Goal: Task Accomplishment & Management: Use online tool/utility

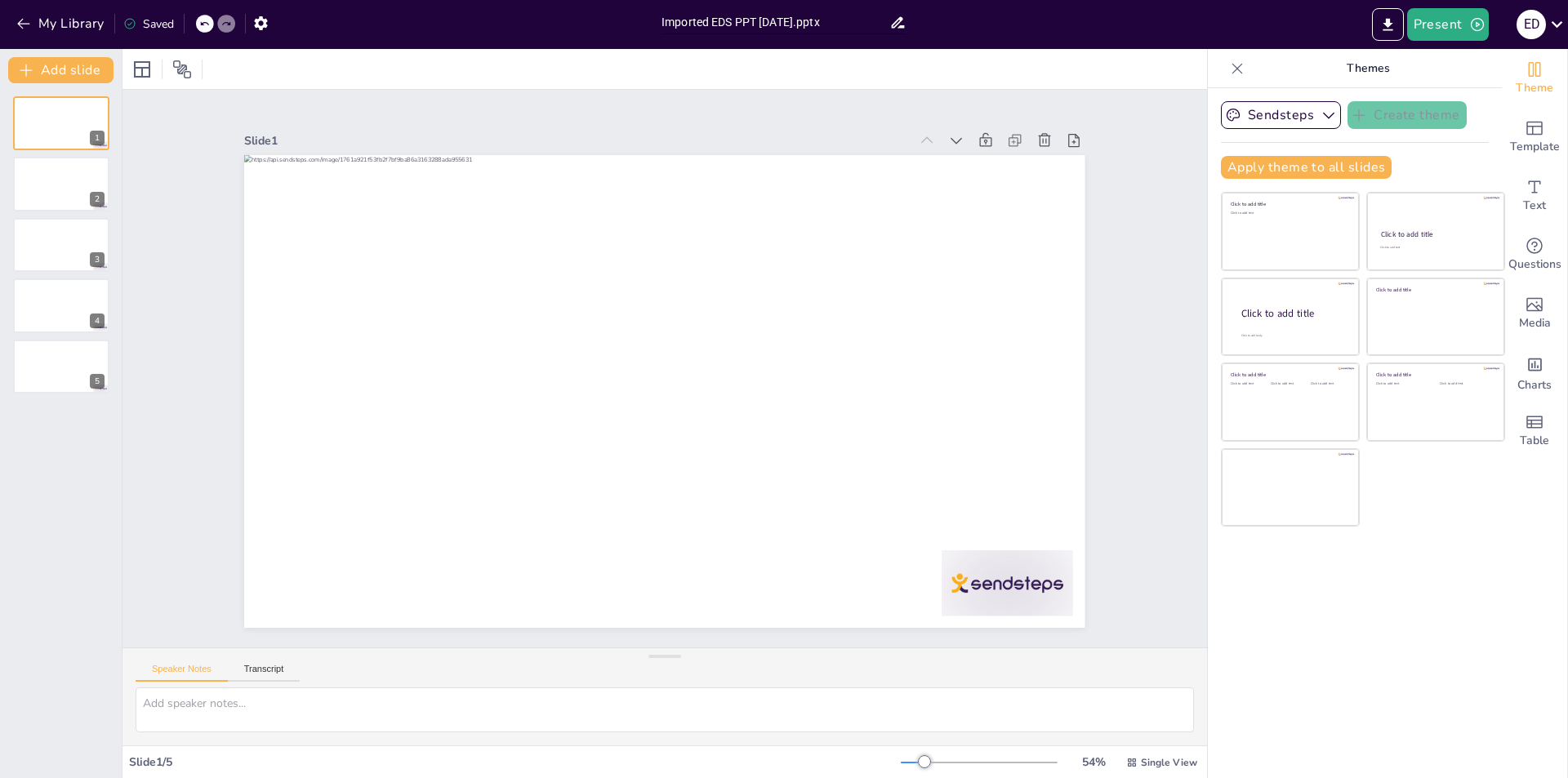
click at [806, 27] on input "Imported EDS PPT 1 August.pptx" at bounding box center [775, 22] width 228 height 24
drag, startPoint x: 806, startPoint y: 21, endPoint x: 659, endPoint y: 32, distance: 147.4
click at [659, 32] on div "Imported EDS PPT 1 August.pptx" at bounding box center [784, 20] width 261 height 40
paste input "Dental dentures in West Burlington, IA 52655 | Emergency Dental Service"
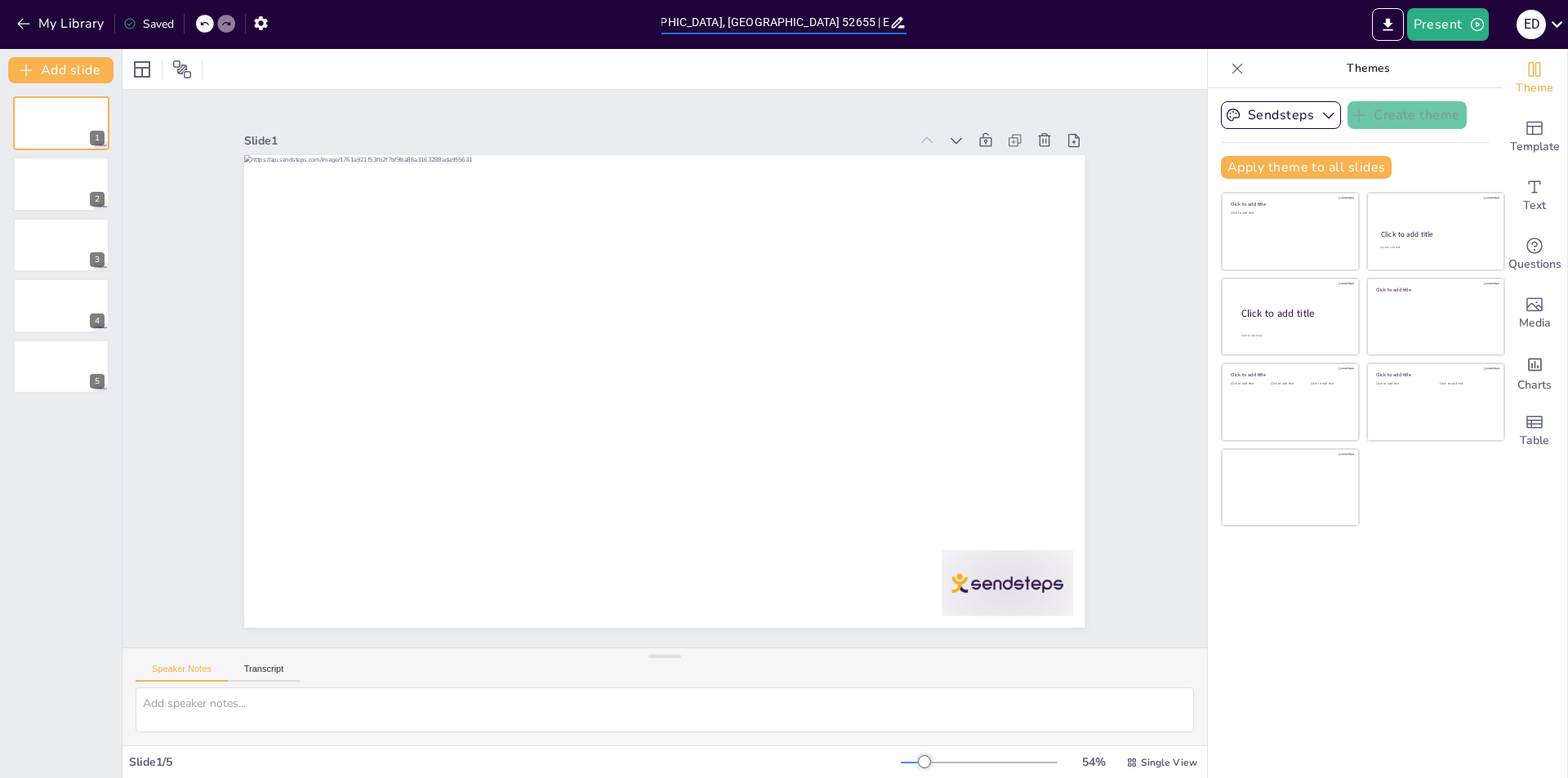
type input "Dental dentures in [GEOGRAPHIC_DATA], [GEOGRAPHIC_DATA] 52655 | Emergency Denta…"
click at [1001, 24] on div "Present E D" at bounding box center [1241, 25] width 653 height 32
click at [1473, 26] on icon "button" at bounding box center [1478, 24] width 16 height 16
click at [1452, 59] on li "Preview presentation" at bounding box center [1473, 61] width 128 height 26
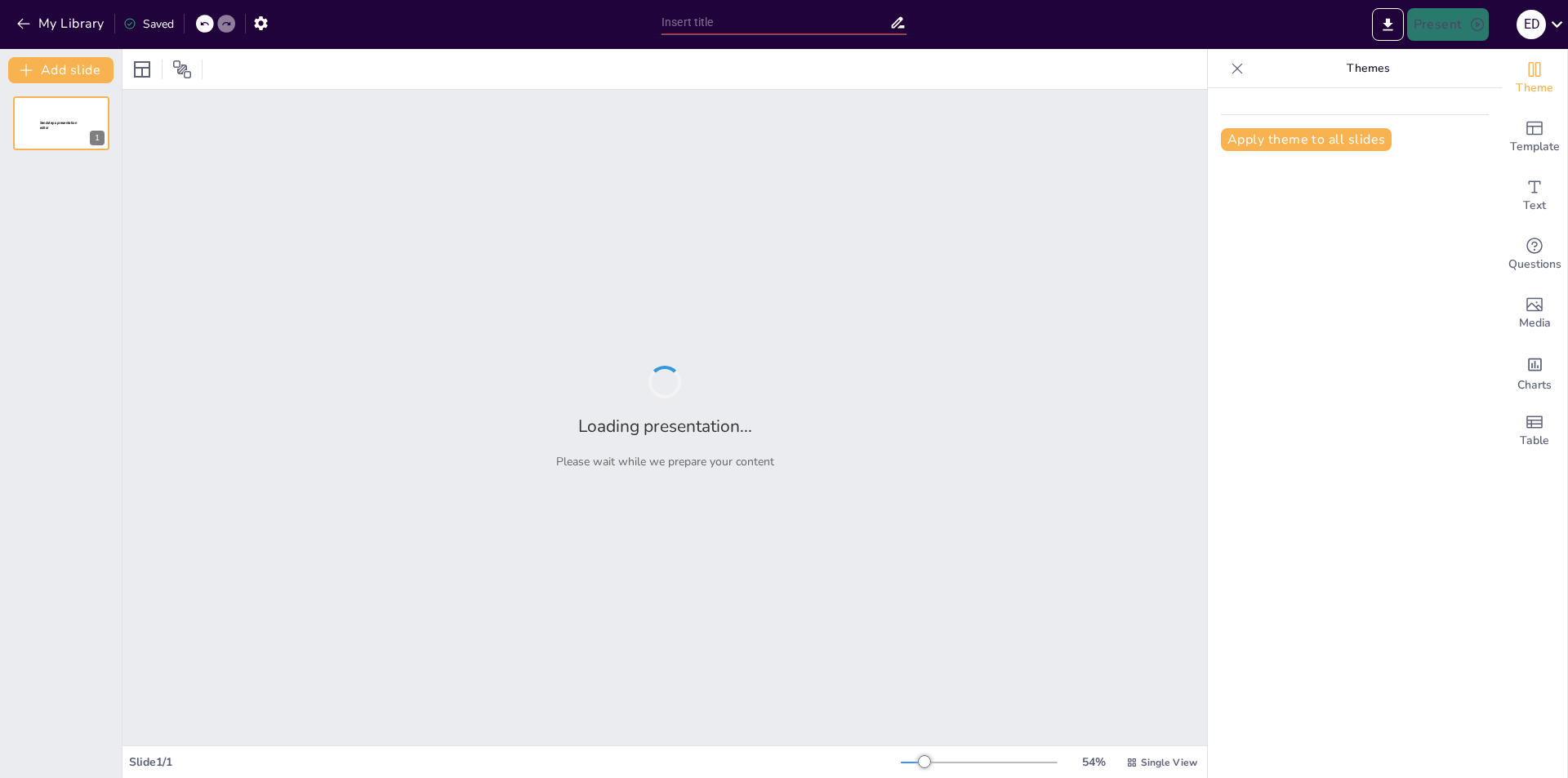
type input "Dental dentures in West Burlington, IA 52655 | Emergency Dental Service.pptx"
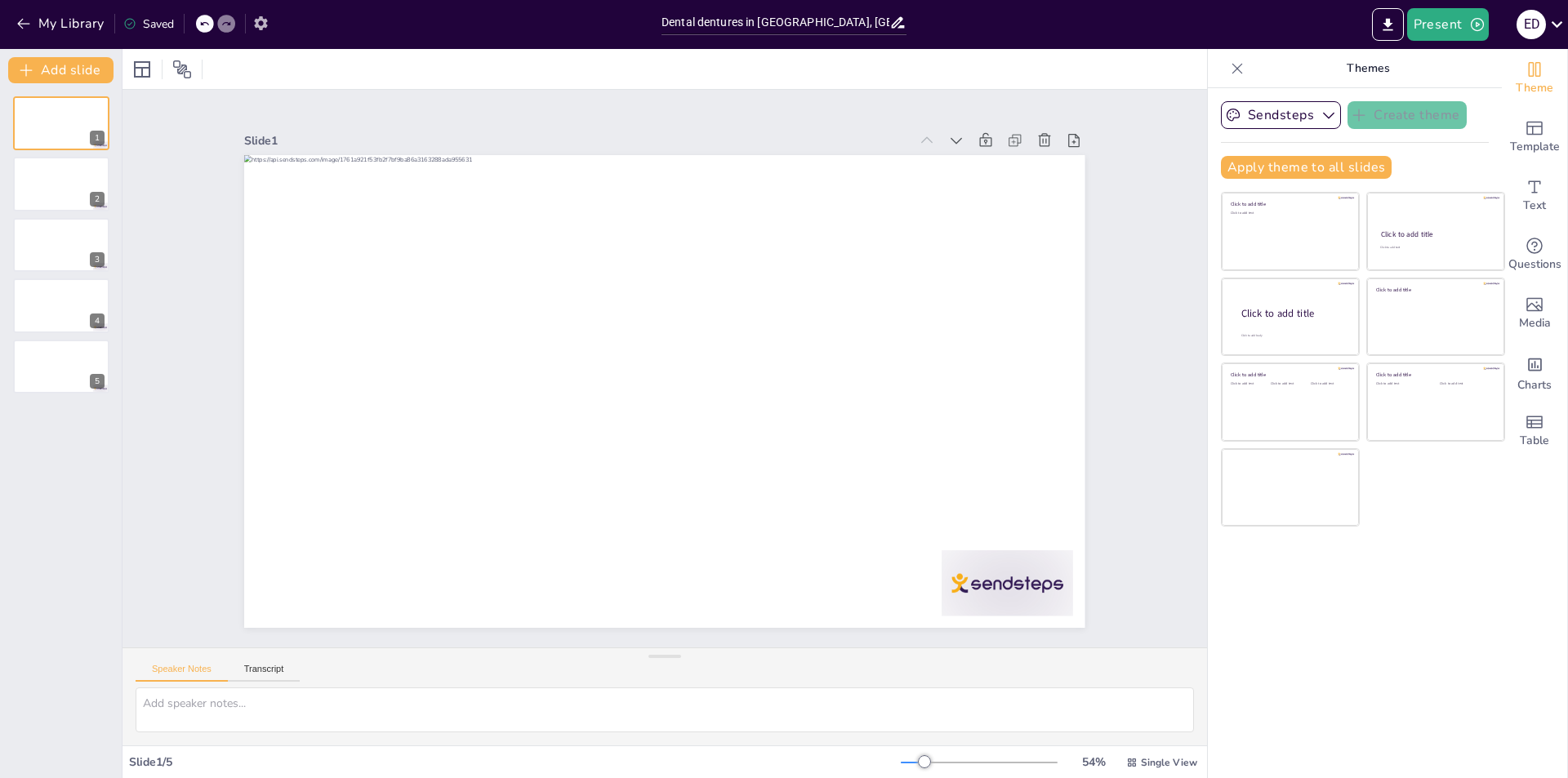
click at [258, 25] on icon "button" at bounding box center [260, 23] width 13 height 14
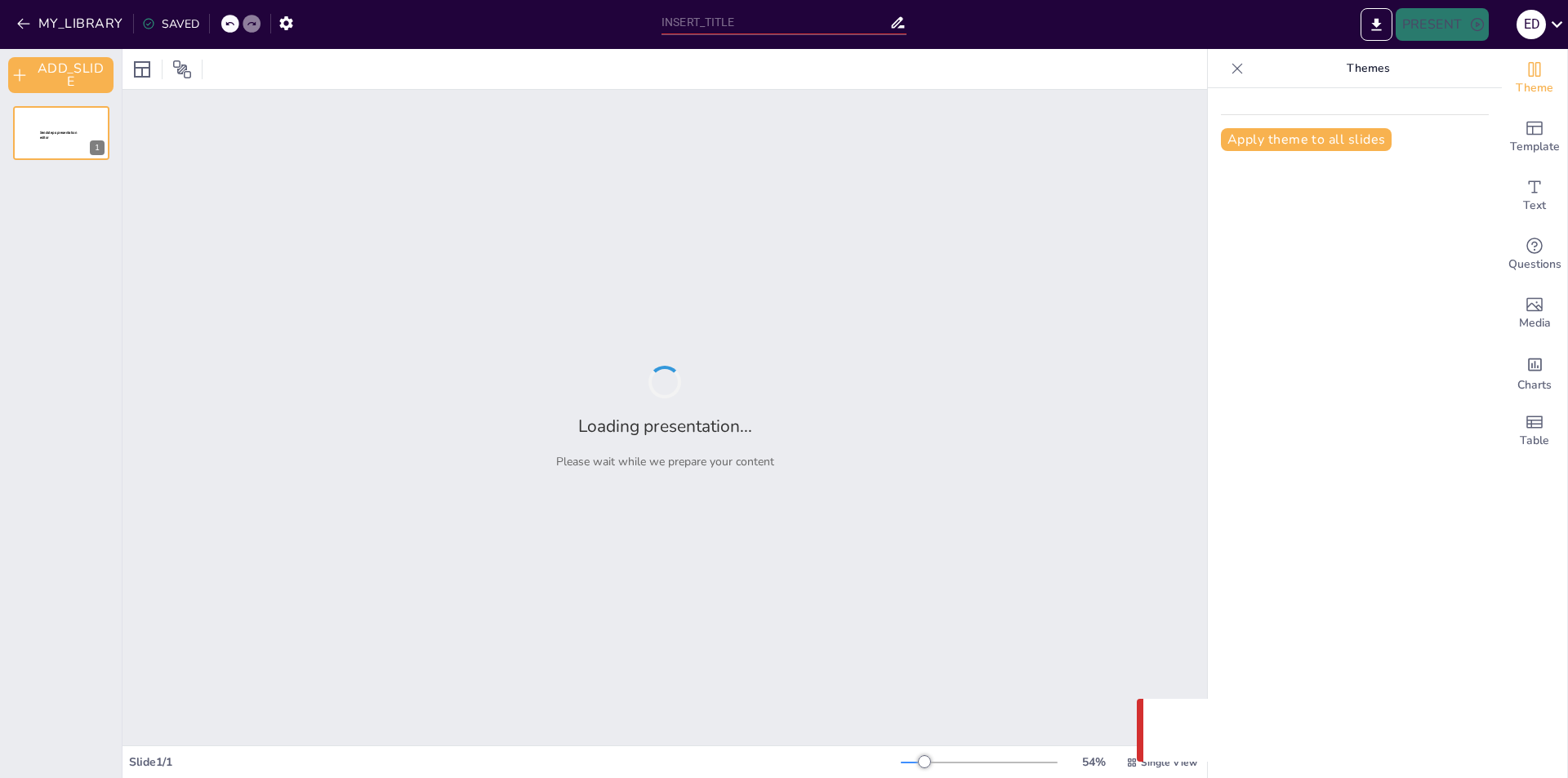
type input "Dental dentures in [GEOGRAPHIC_DATA], [GEOGRAPHIC_DATA] 52655 | Emergency Denta…"
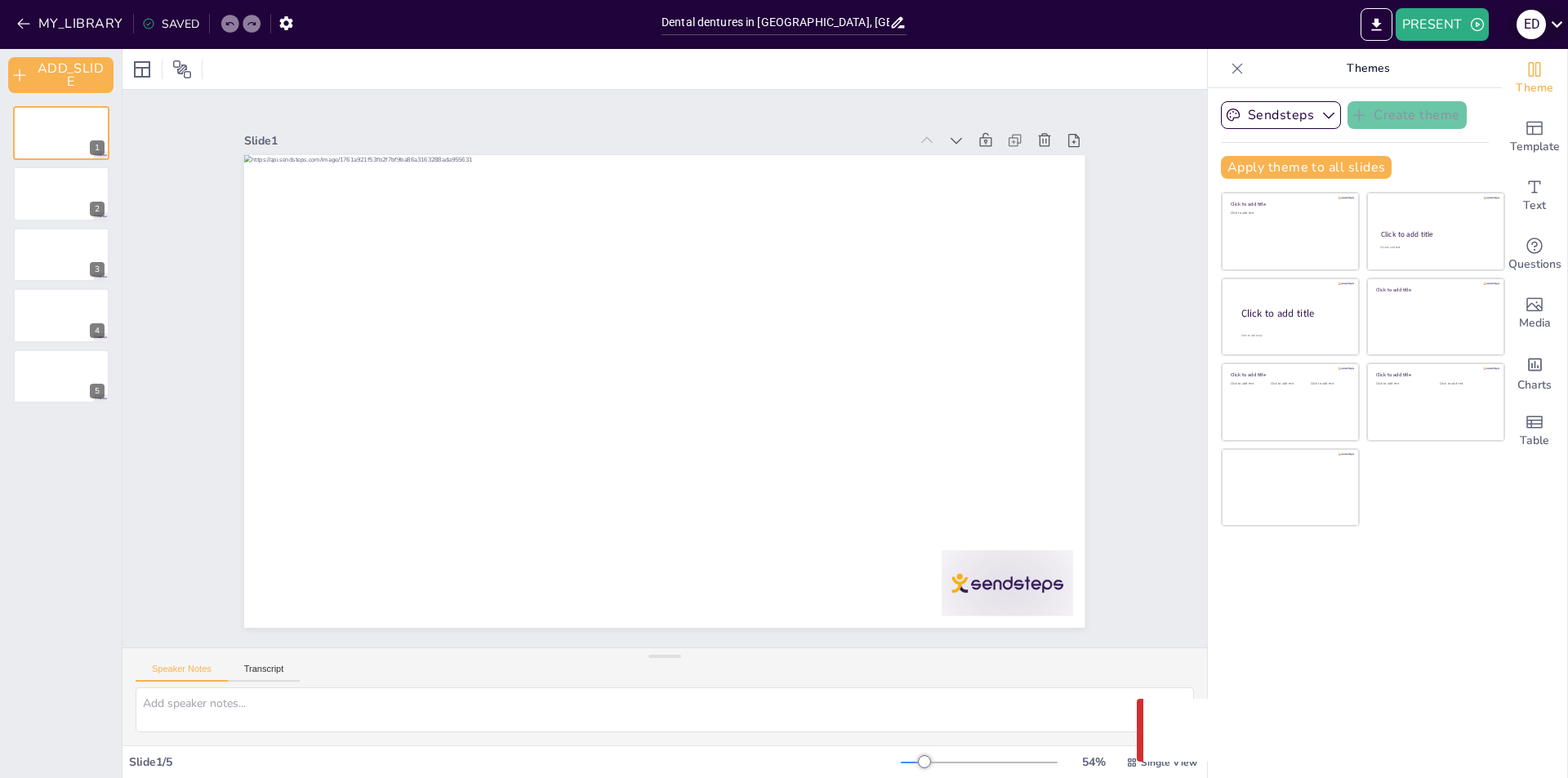
click at [1559, 29] on icon at bounding box center [1558, 24] width 22 height 22
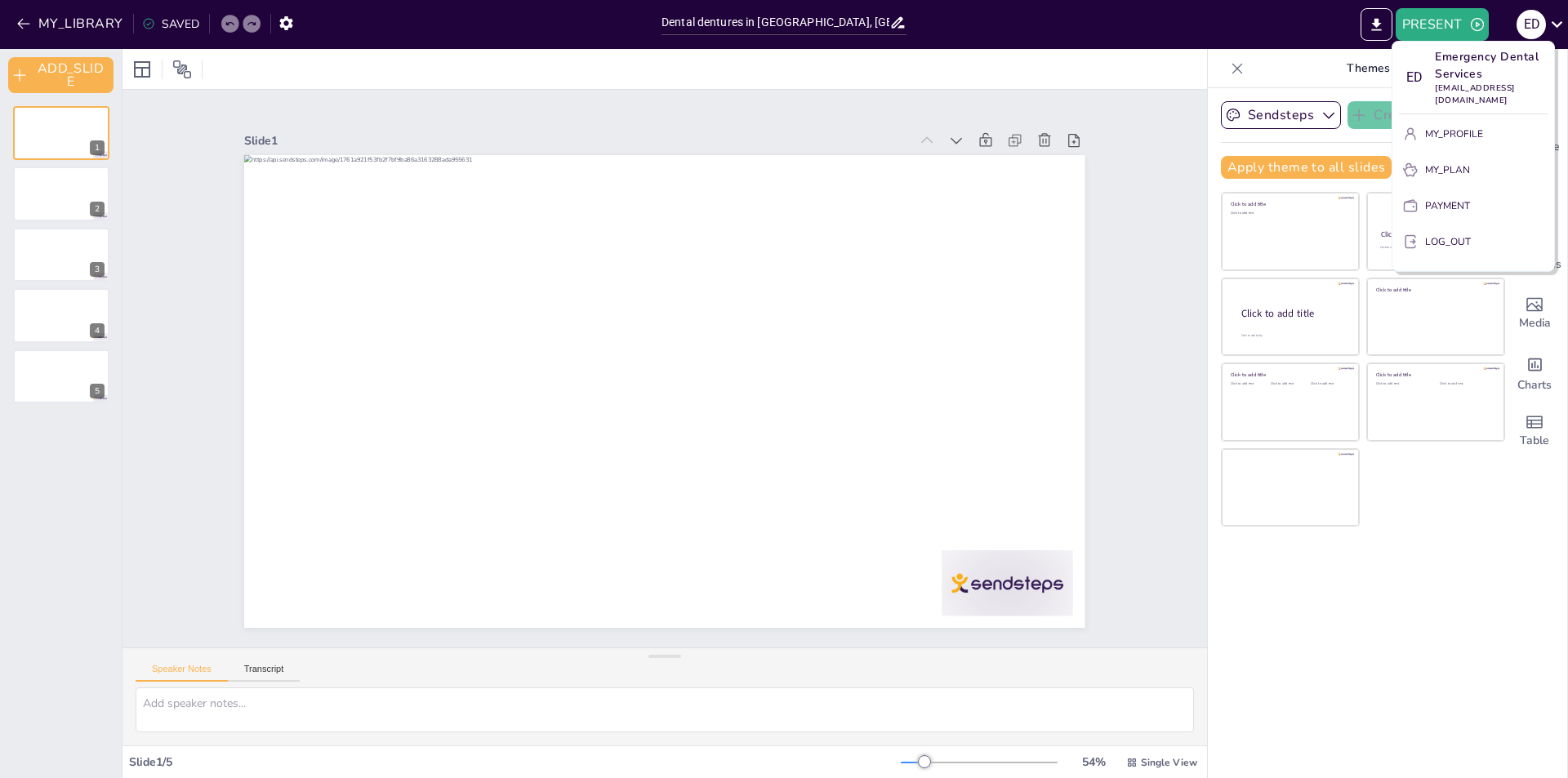
click at [1458, 63] on p "Emergency Dental Services" at bounding box center [1491, 65] width 113 height 34
click at [1393, 75] on div "E D Emergency Dental Services emergencydentalservice123@gmail.com MY_PROFILE MY…" at bounding box center [1473, 156] width 163 height 231
click at [1406, 75] on div "E D" at bounding box center [1414, 78] width 29 height 29
click at [79, 22] on div at bounding box center [784, 389] width 1568 height 778
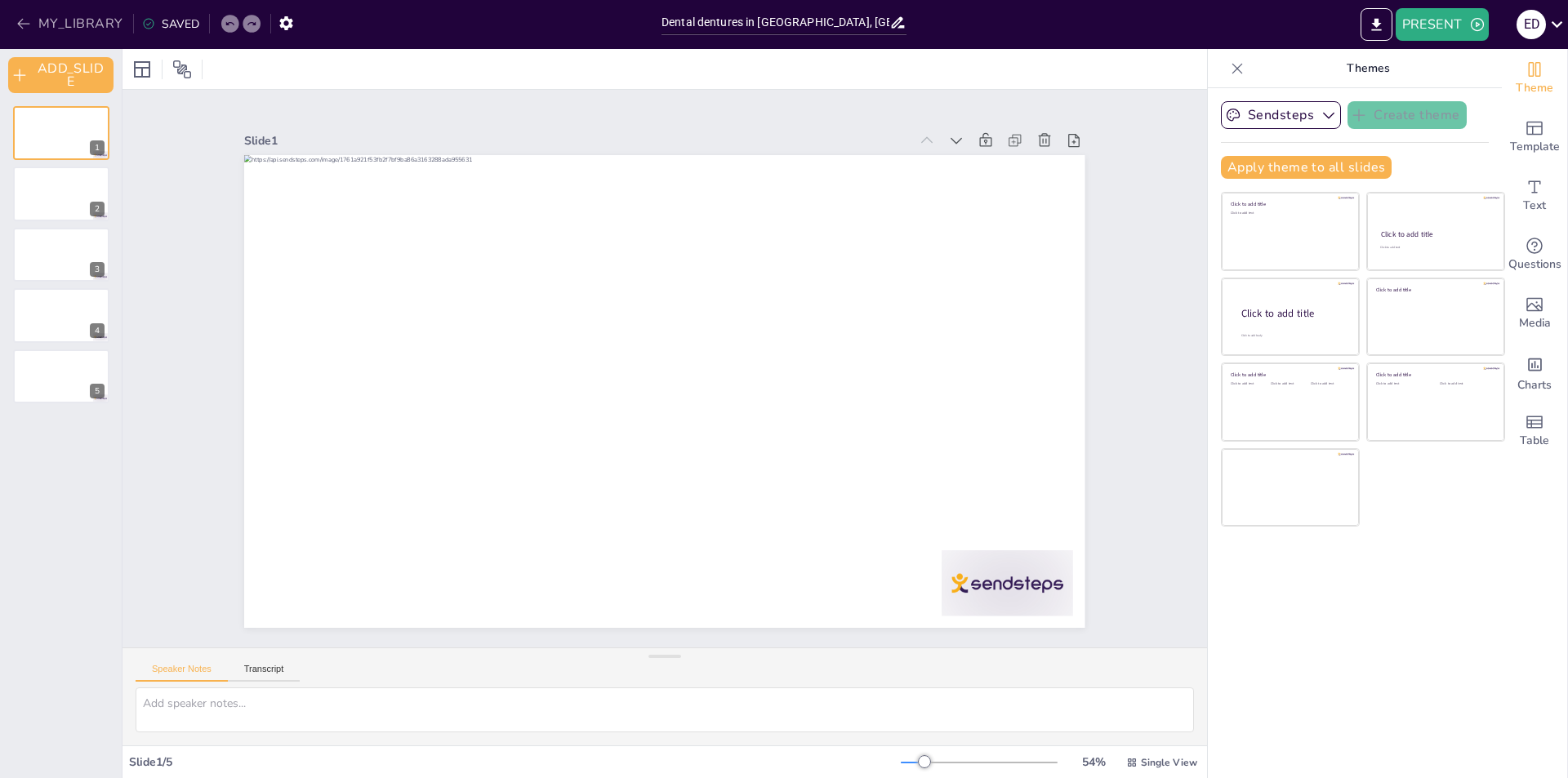
click at [73, 27] on button "MY_LIBRARY" at bounding box center [71, 23] width 118 height 26
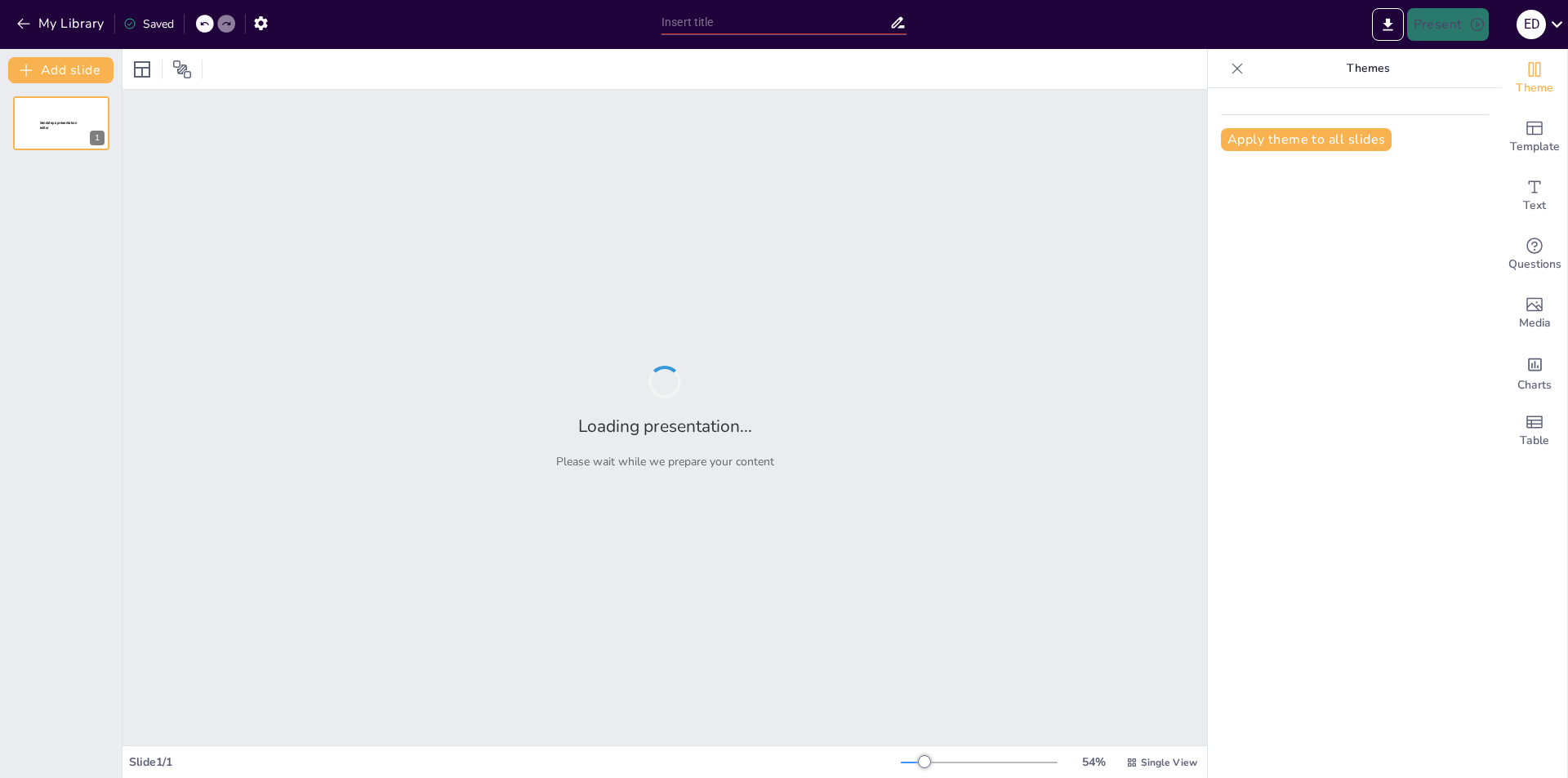
type input "New Sendsteps"
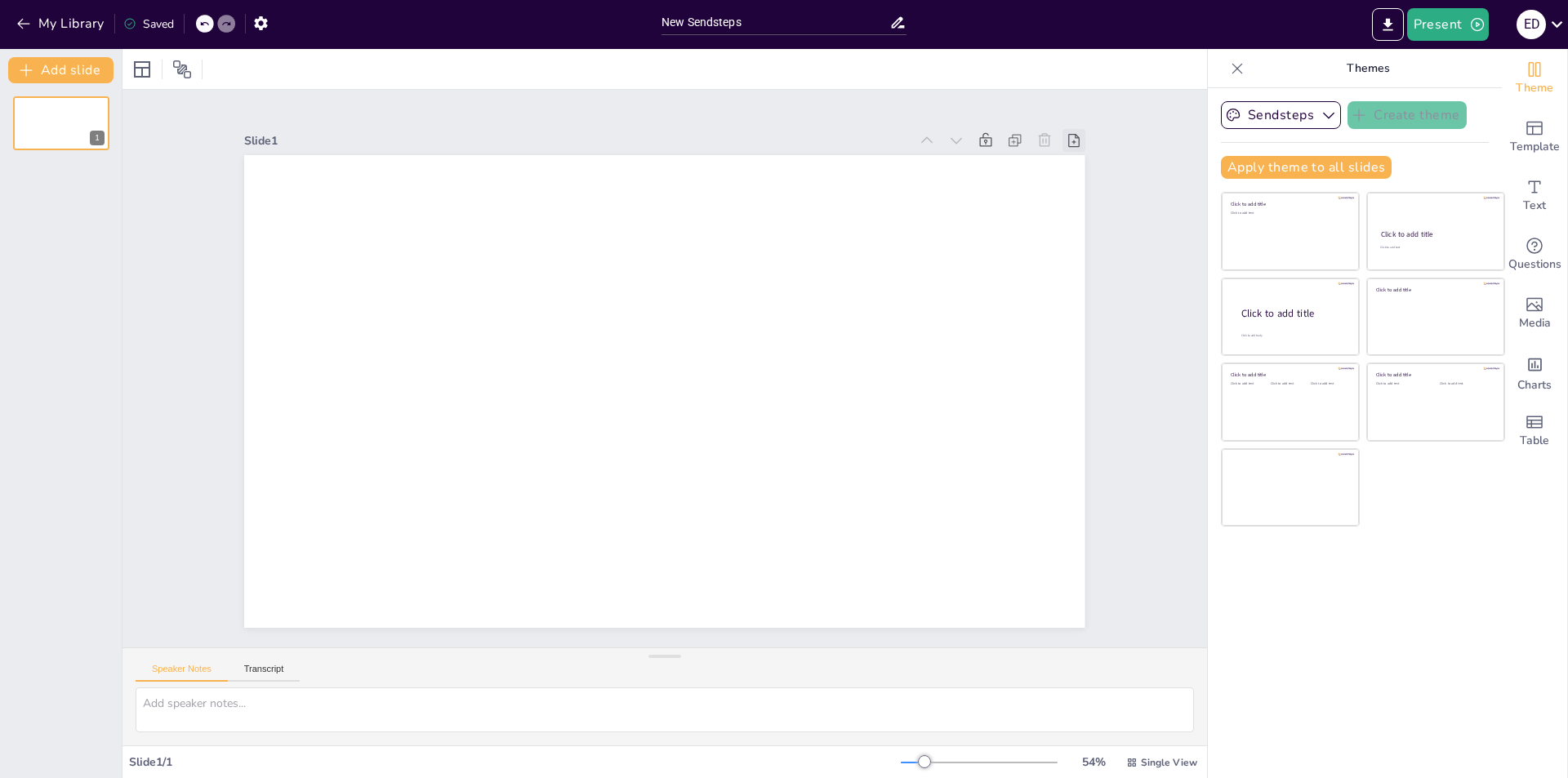
click at [1114, 268] on icon at bounding box center [1124, 278] width 20 height 20
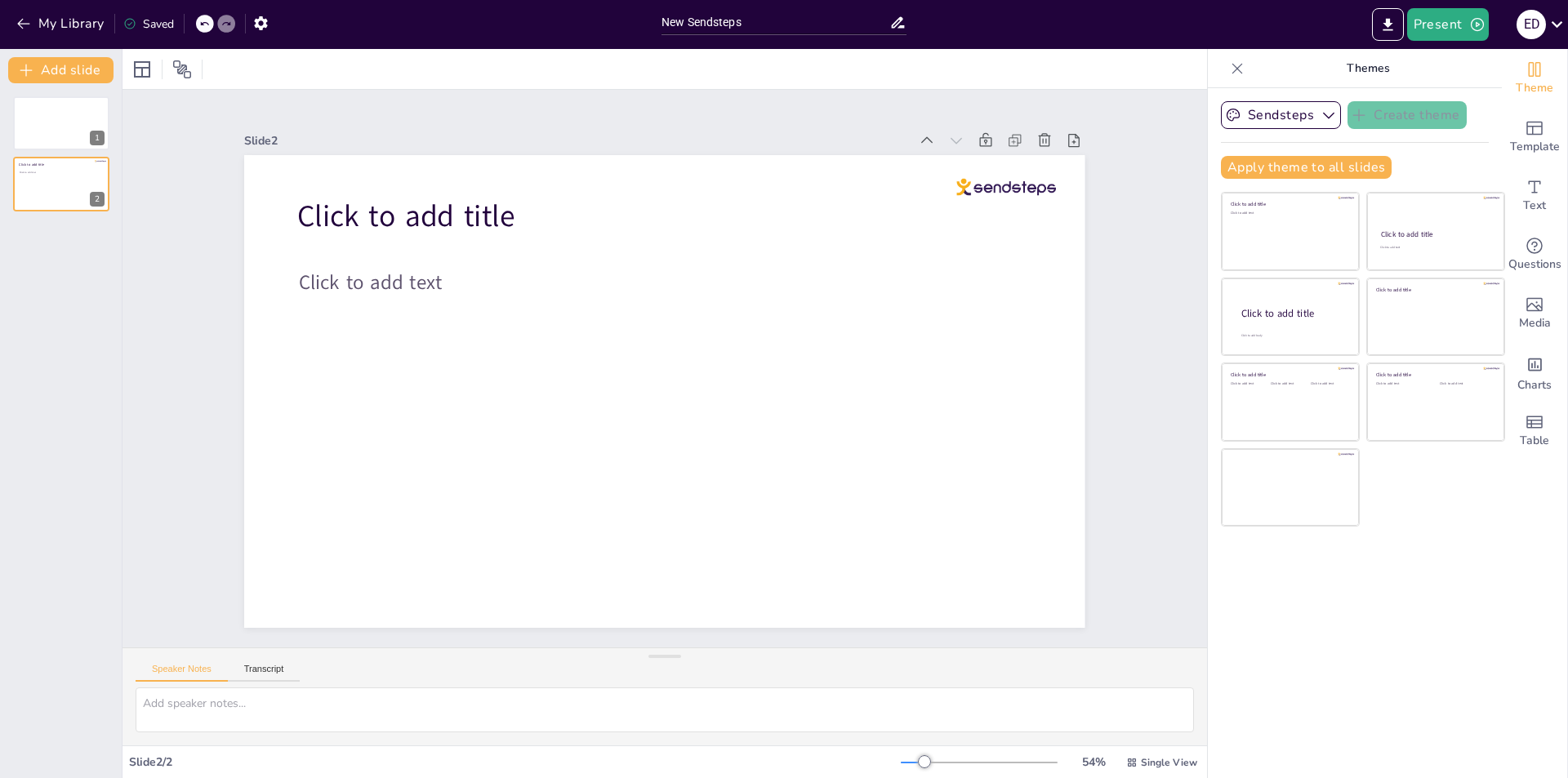
click at [1103, 221] on icon at bounding box center [1112, 230] width 20 height 20
click at [1037, 137] on icon at bounding box center [1044, 140] width 16 height 16
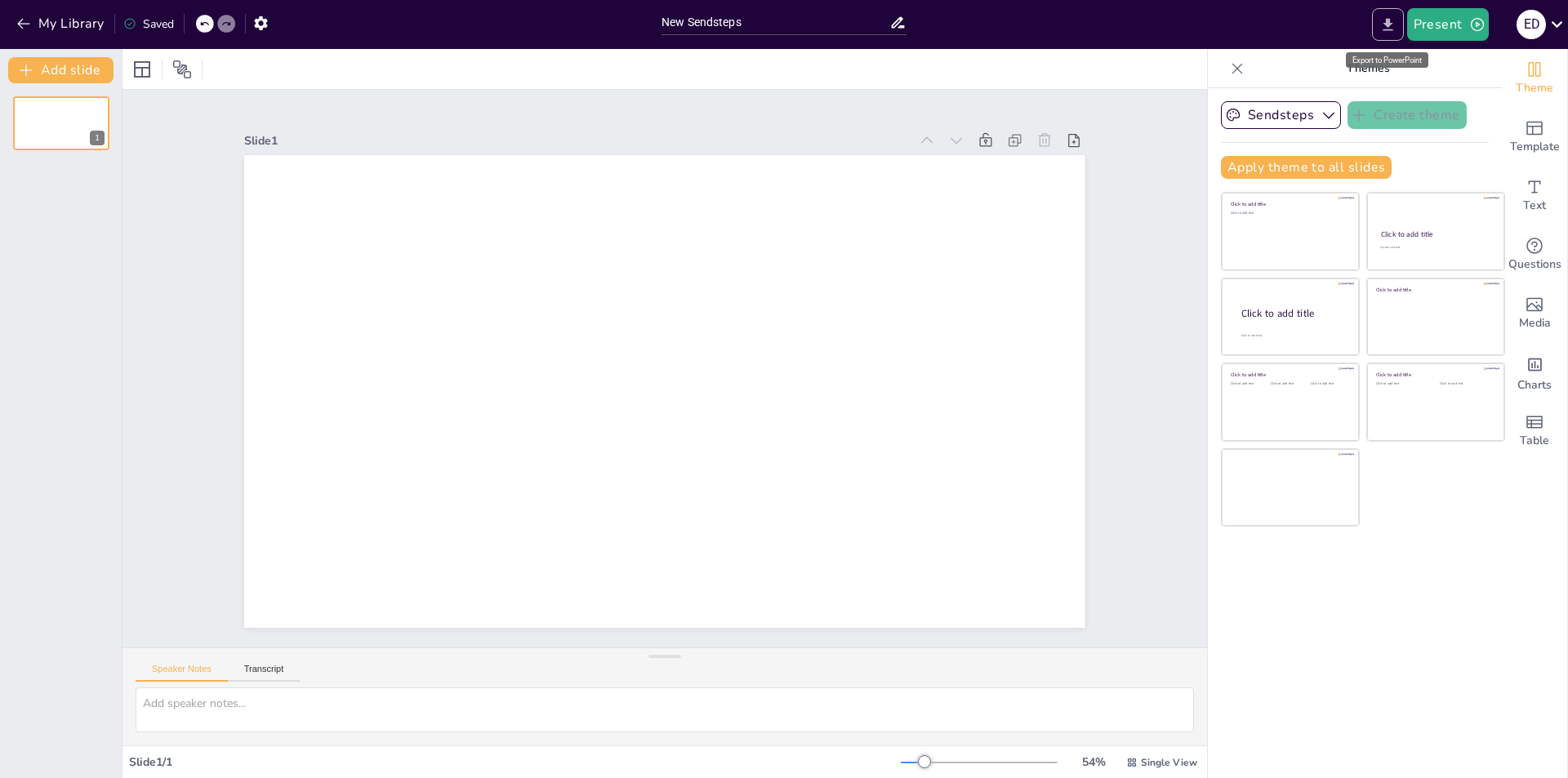
click at [1394, 27] on icon "Export to PowerPoint" at bounding box center [1388, 25] width 17 height 17
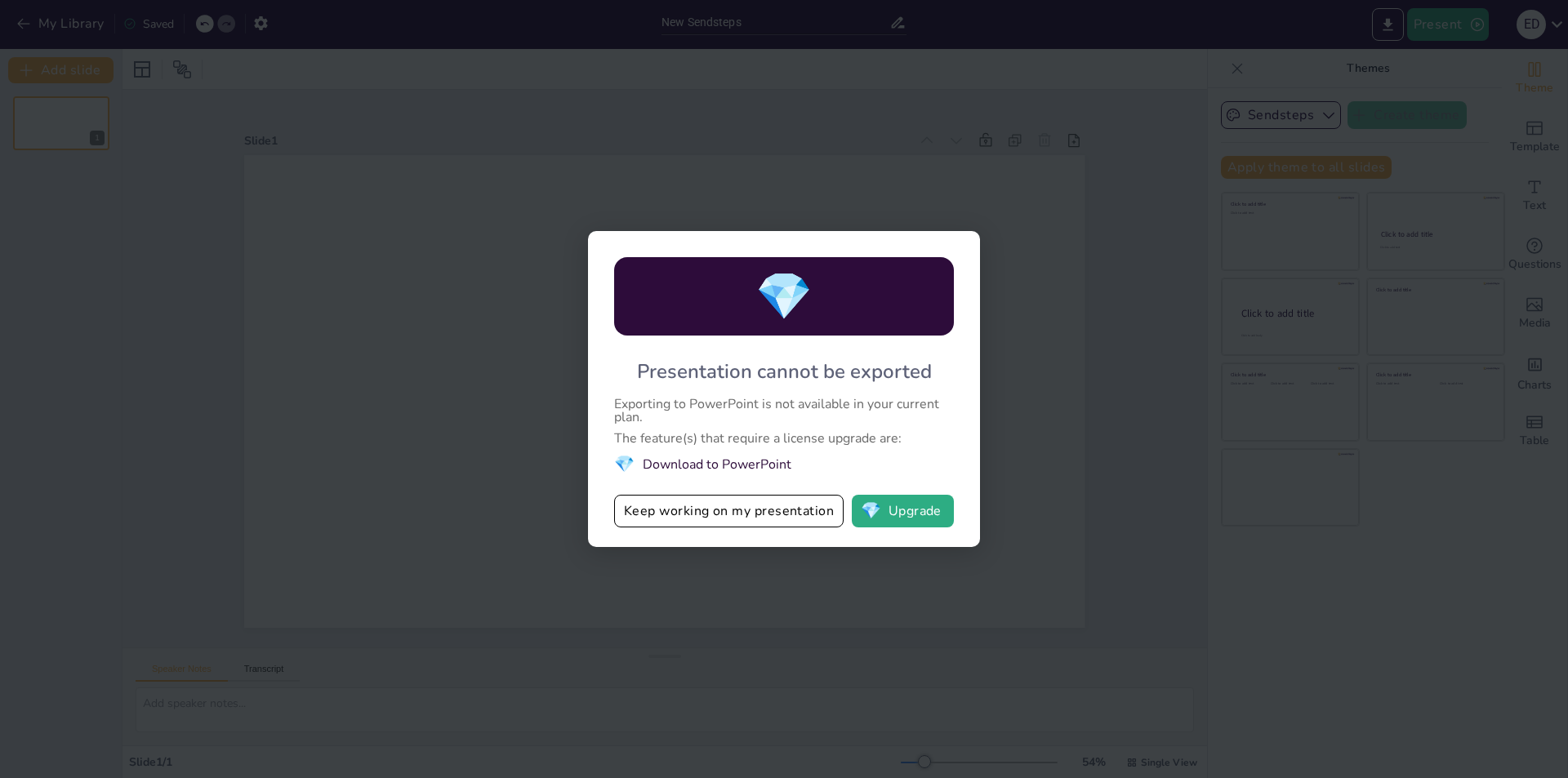
click at [1152, 330] on div "💎 Presentation cannot be exported Exporting to PowerPoint is not available in y…" at bounding box center [784, 389] width 1568 height 778
click at [1171, 317] on div "💎 Presentation cannot be exported Exporting to PowerPoint is not available in y…" at bounding box center [784, 389] width 1568 height 778
click at [673, 508] on button "Keep working on my presentation" at bounding box center [729, 511] width 229 height 32
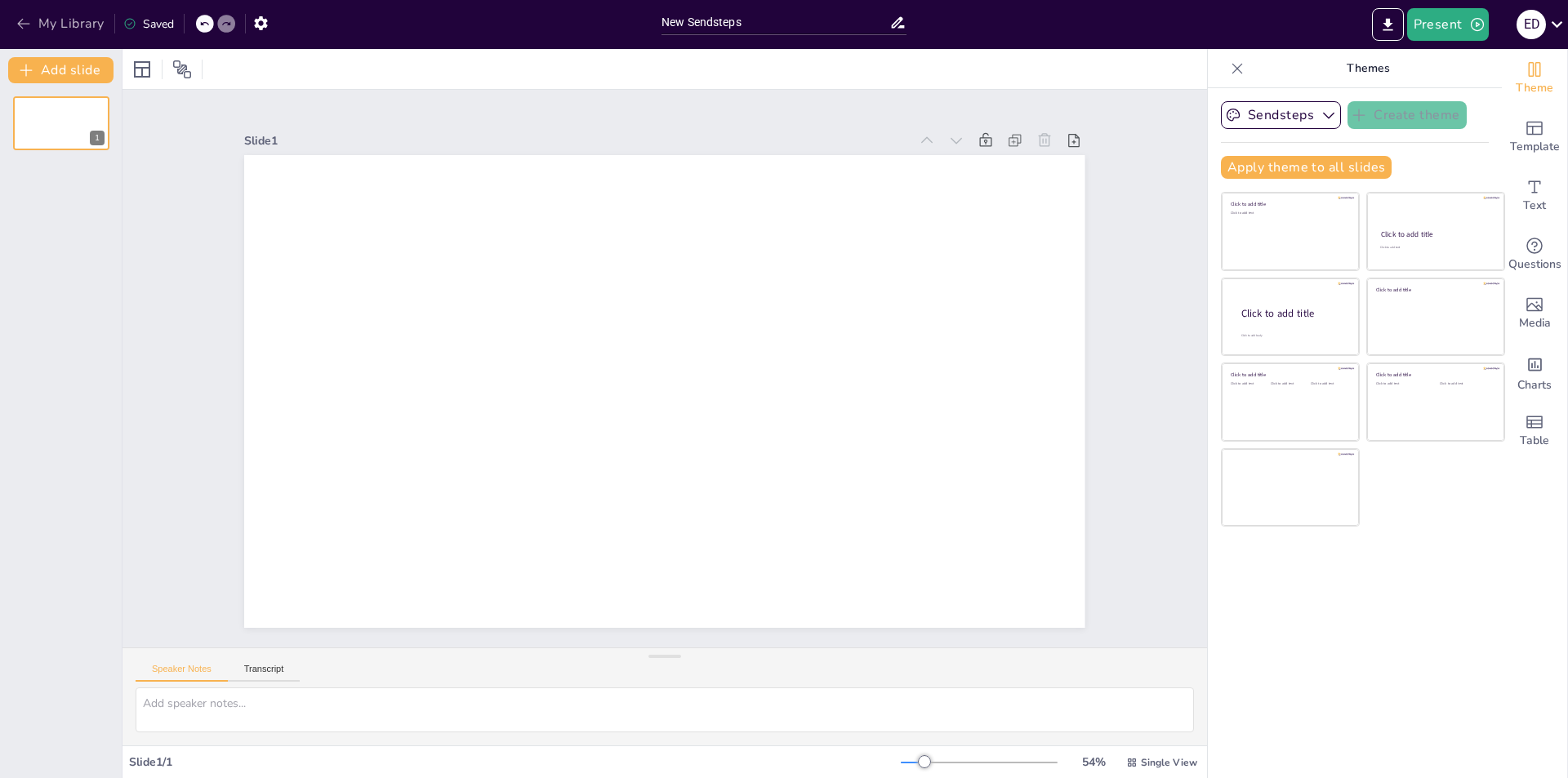
click at [23, 22] on icon "button" at bounding box center [23, 23] width 16 height 16
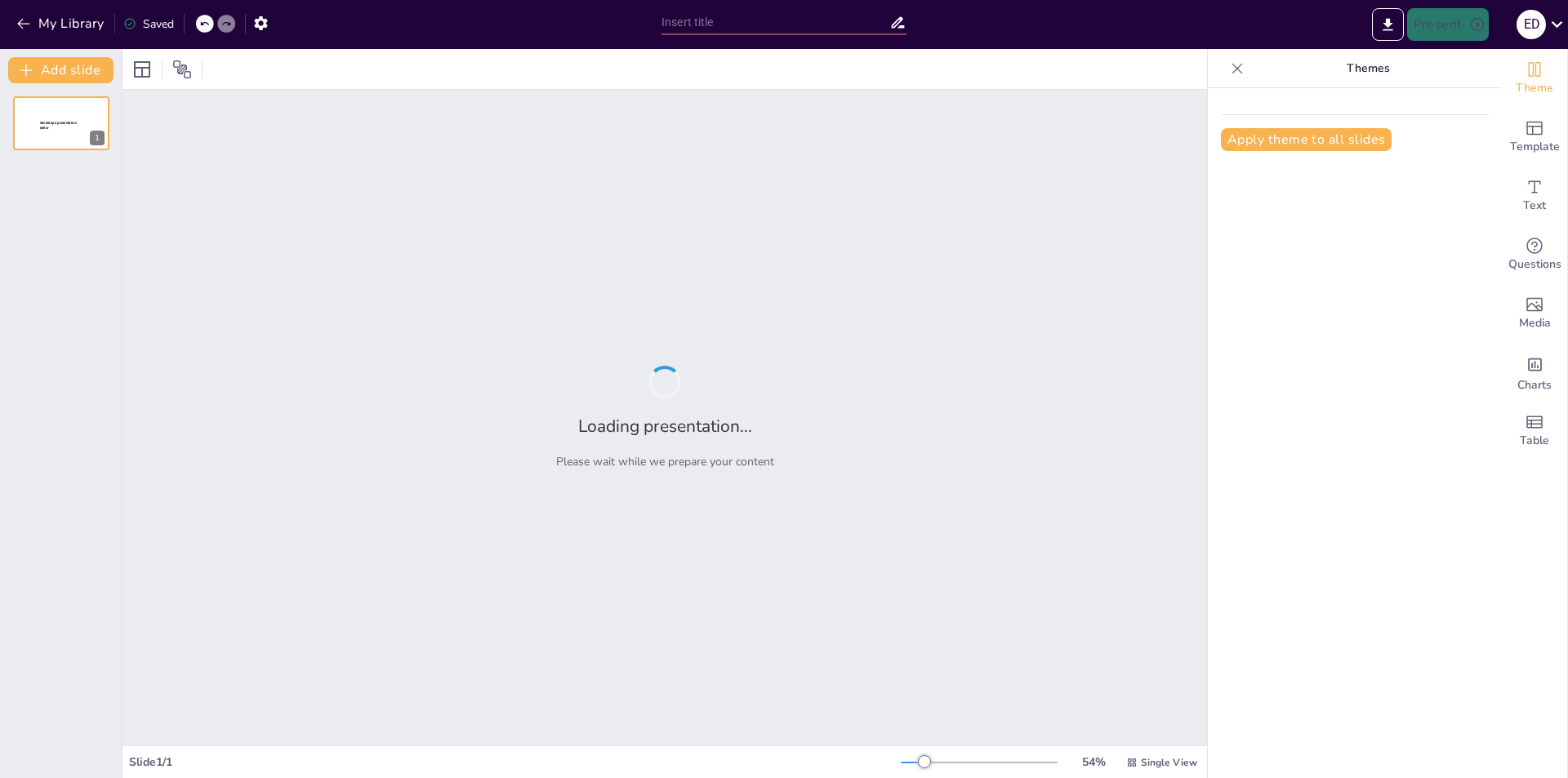
type input "Dental dentures in [GEOGRAPHIC_DATA], [GEOGRAPHIC_DATA] 52655 | Emergency Denta…"
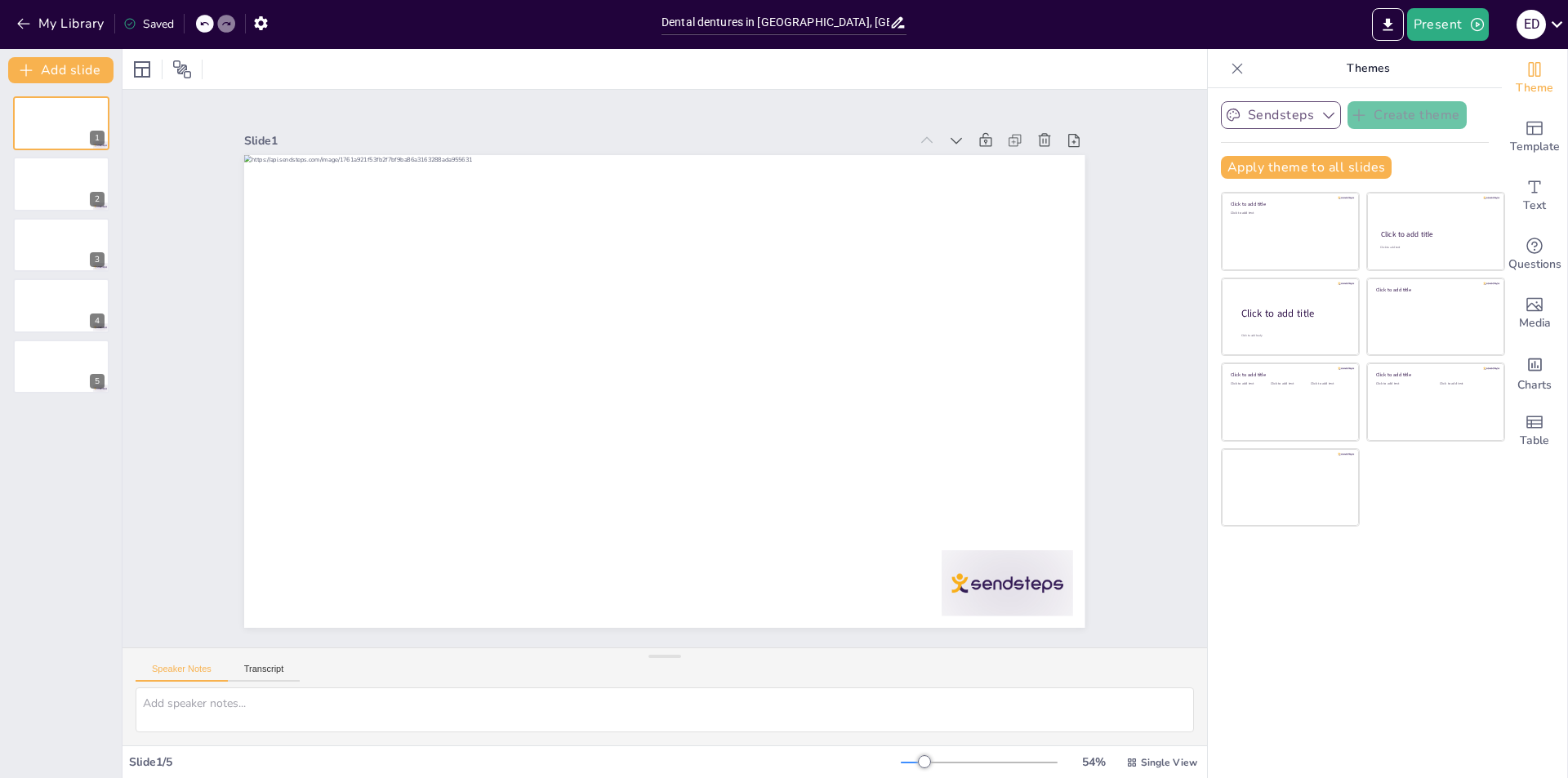
click at [1321, 117] on icon "button" at bounding box center [1328, 114] width 16 height 16
click at [1233, 67] on icon at bounding box center [1238, 68] width 10 height 10
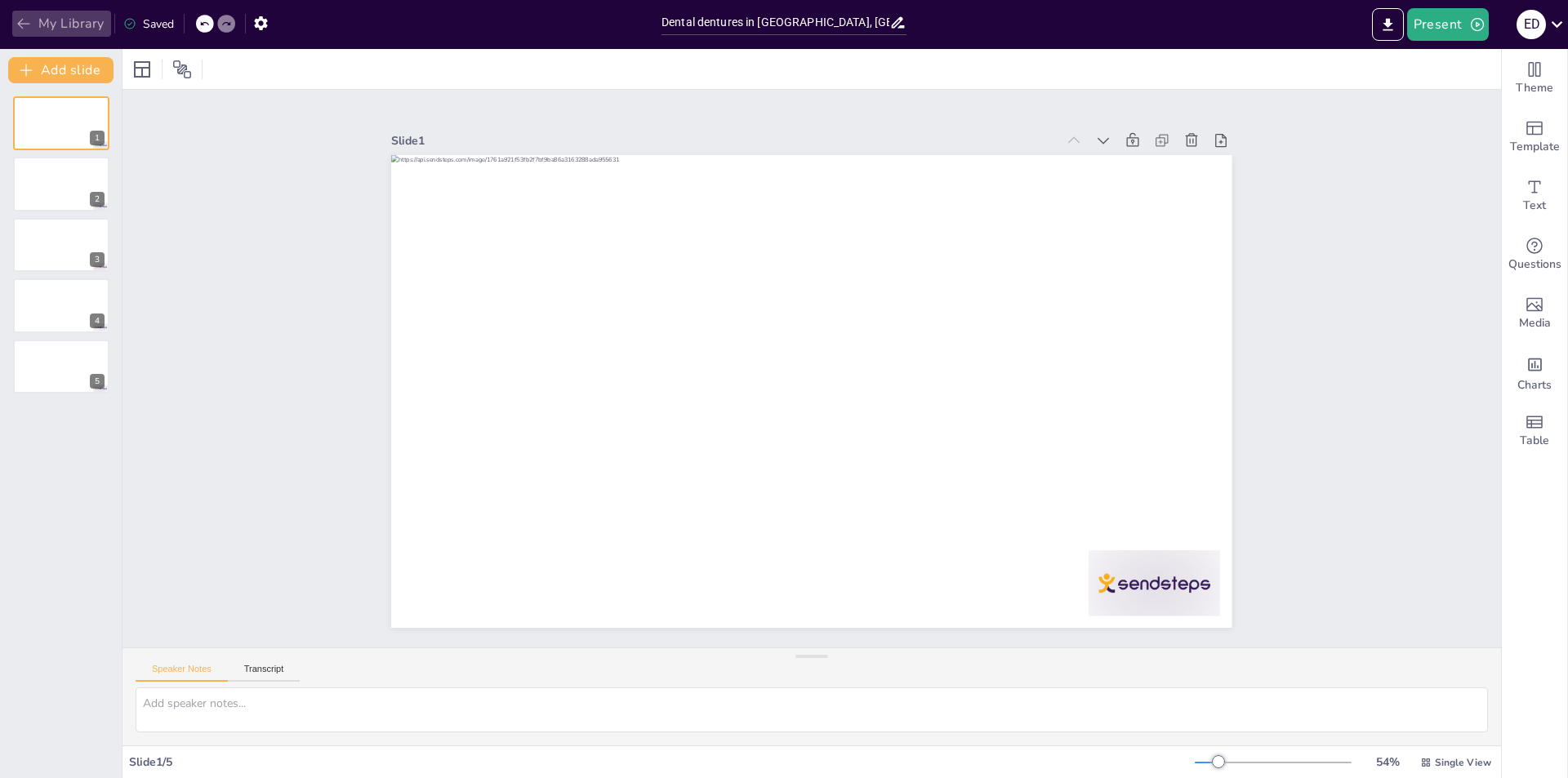
click at [78, 29] on button "My Library" at bounding box center [61, 23] width 99 height 26
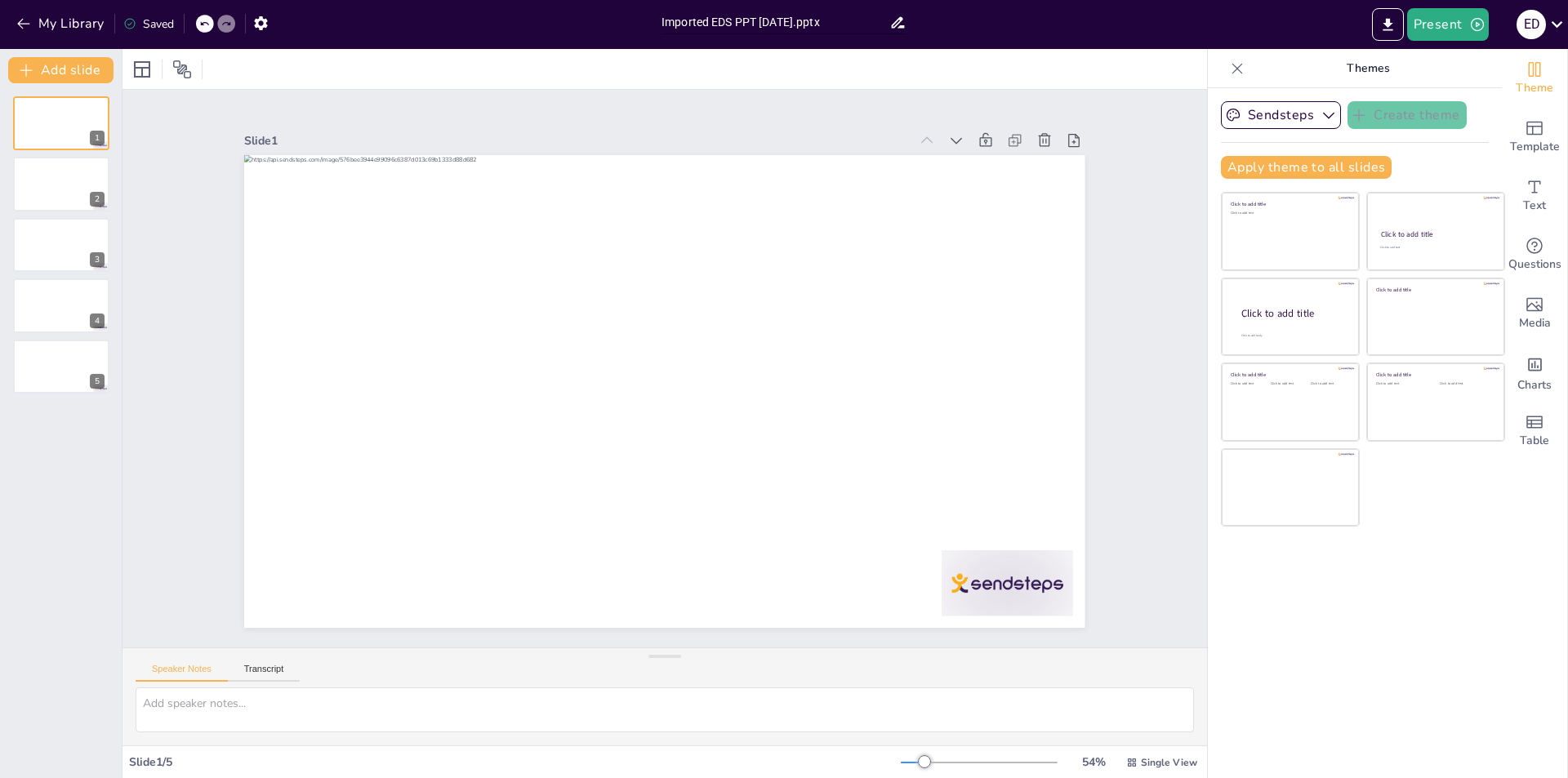
click at [781, 21] on input "Imported EDS PPT 2 August.pptx" at bounding box center [775, 22] width 228 height 24
drag, startPoint x: 805, startPoint y: 20, endPoint x: 635, endPoint y: 27, distance: 170.1
click at [635, 27] on div "My Library Saved Imported EDS PPT 2 August.pptx Present E D" at bounding box center [784, 24] width 1568 height 49
paste input "Dentures In A Day in York, PA | Emergency Dental Service"
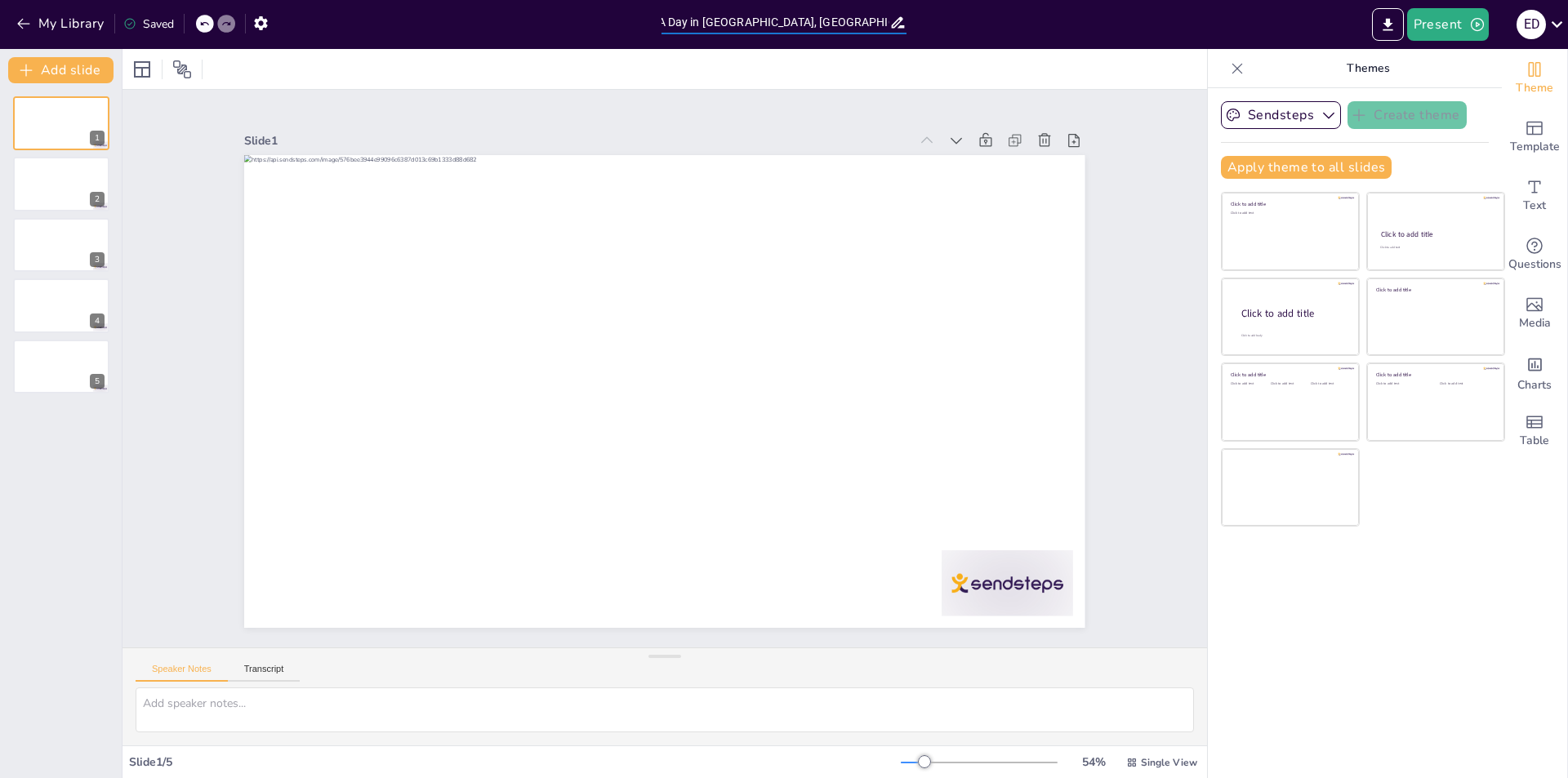
type input "Dentures In A Day in [GEOGRAPHIC_DATA], [GEOGRAPHIC_DATA] | Emergency Dental Se…"
click at [1003, 14] on div "Present E D" at bounding box center [1241, 25] width 653 height 32
click at [68, 11] on button "My Library" at bounding box center [61, 23] width 99 height 26
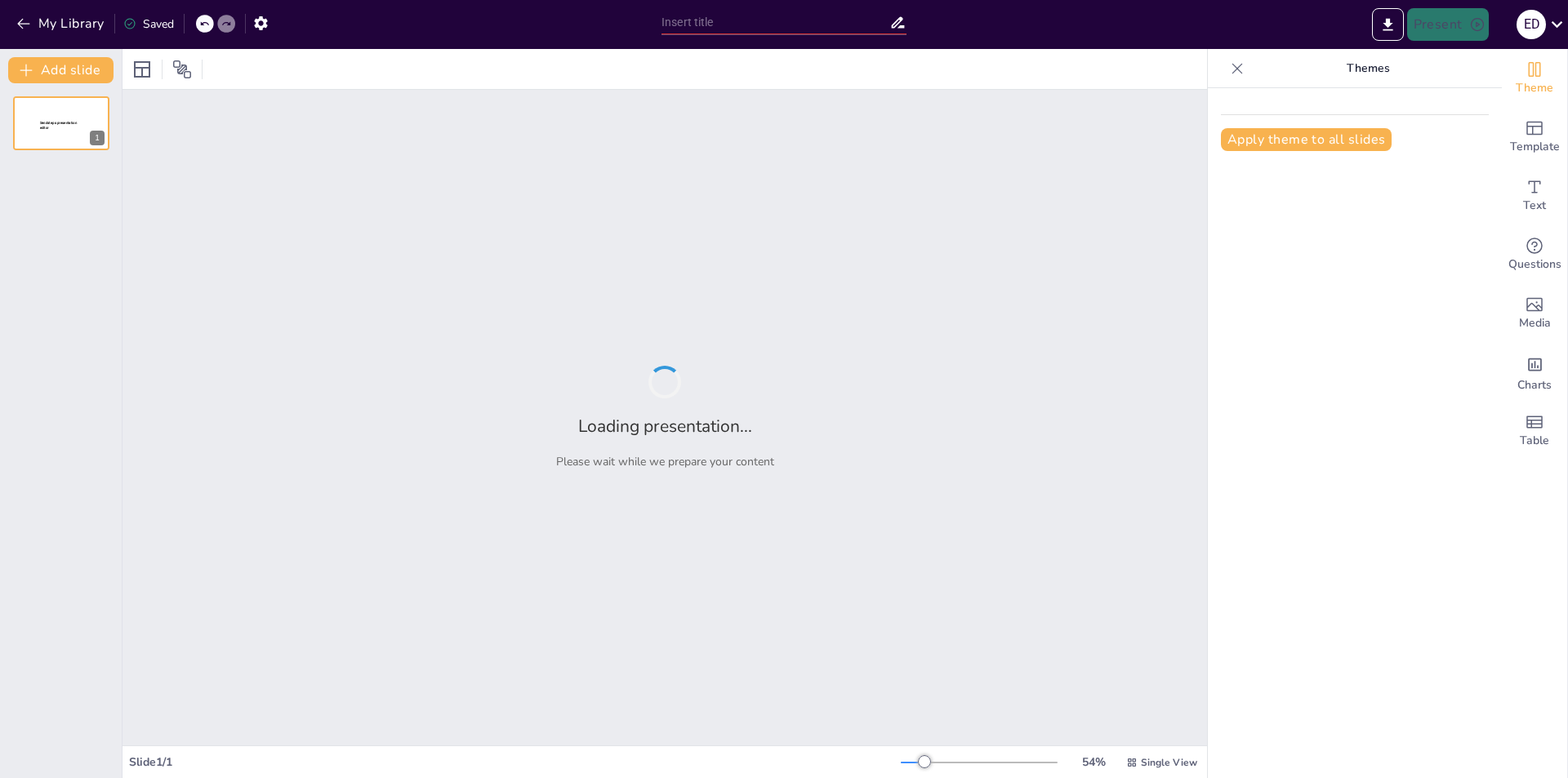
type input "Dentures In A Day in [GEOGRAPHIC_DATA], [GEOGRAPHIC_DATA] | Emergency Dental Se…"
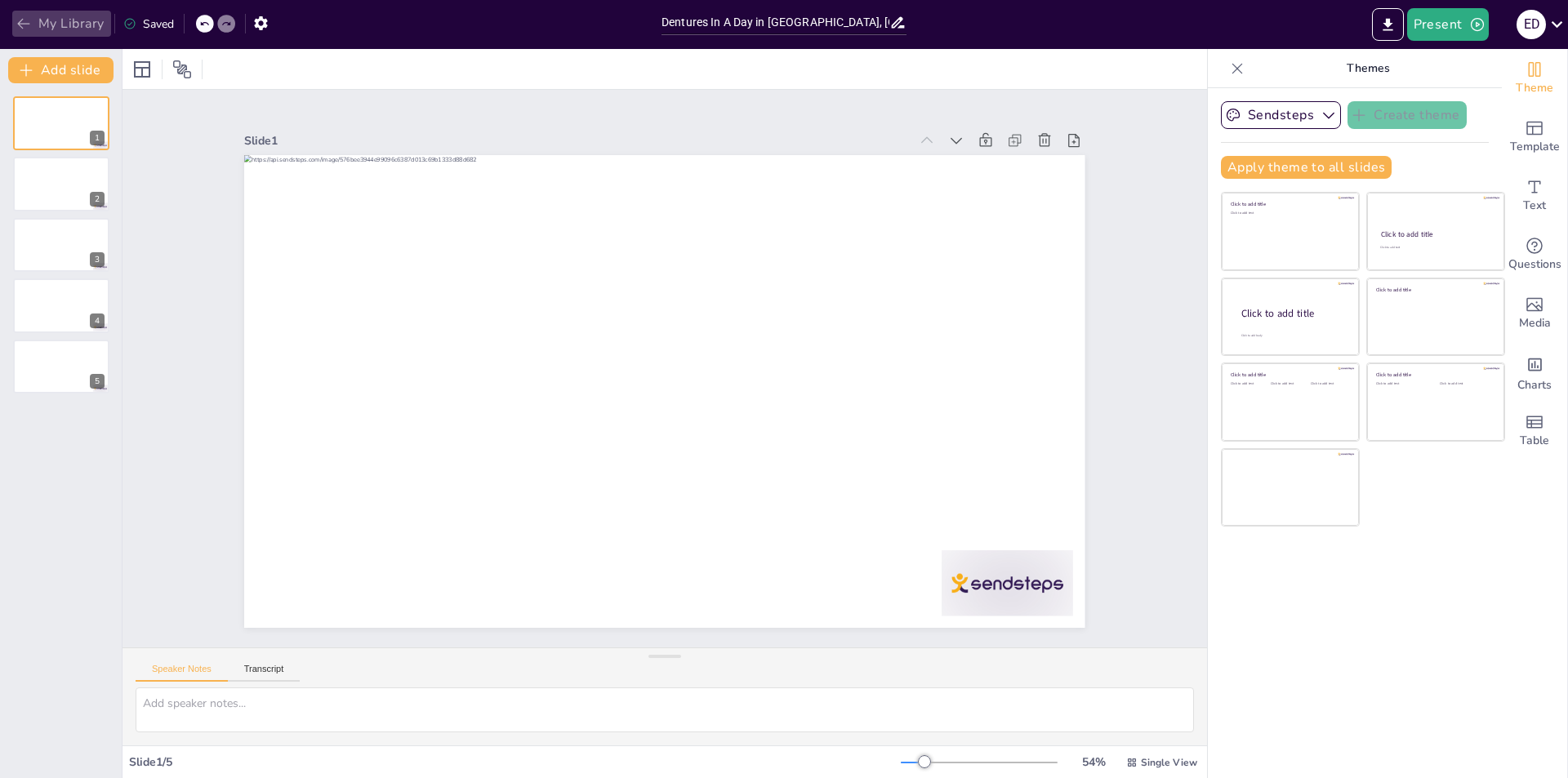
click at [47, 28] on button "My Library" at bounding box center [61, 23] width 99 height 26
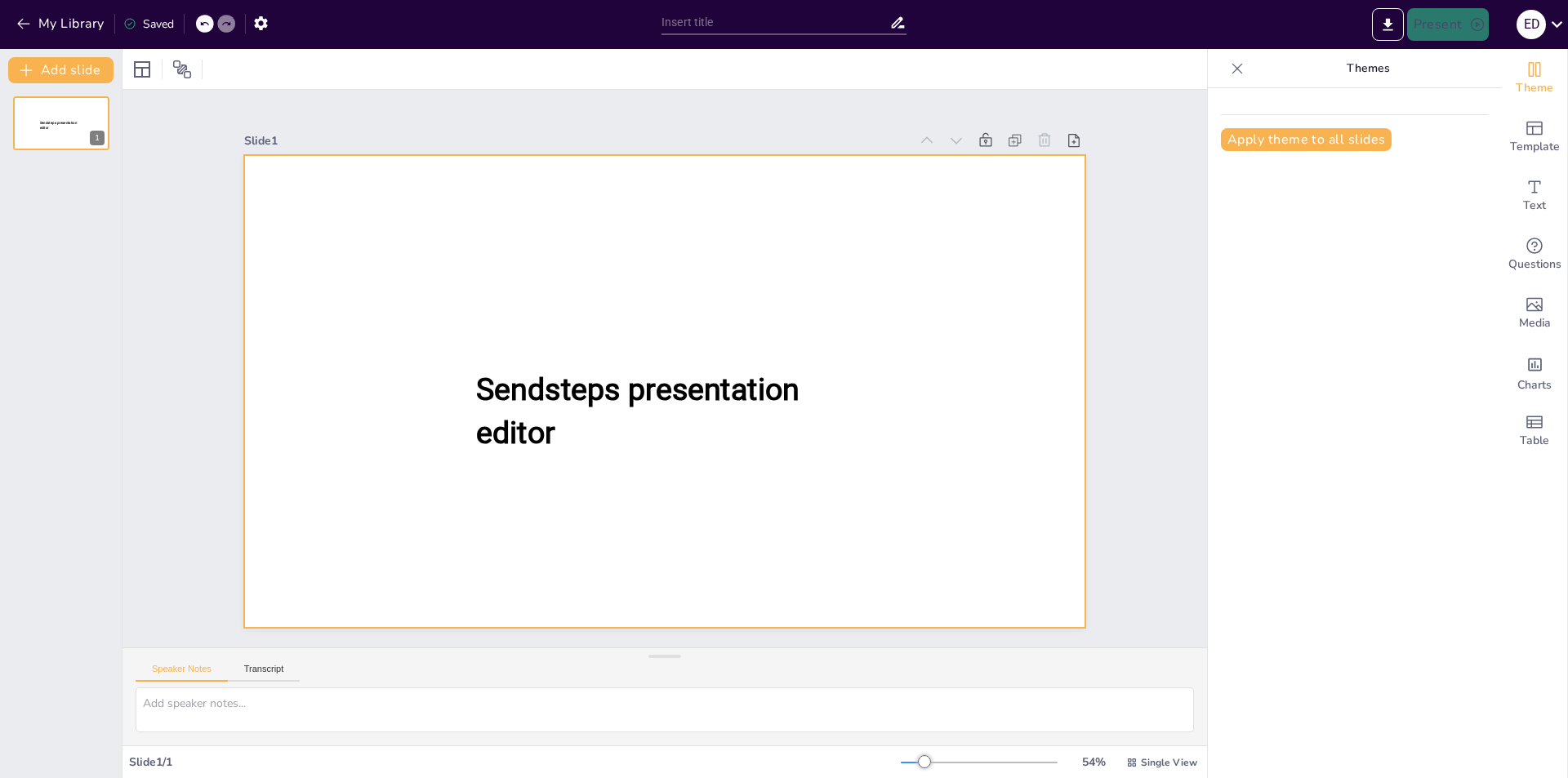
type input "Dentures In A Day in [GEOGRAPHIC_DATA], [GEOGRAPHIC_DATA] | Emergency Dental Se…"
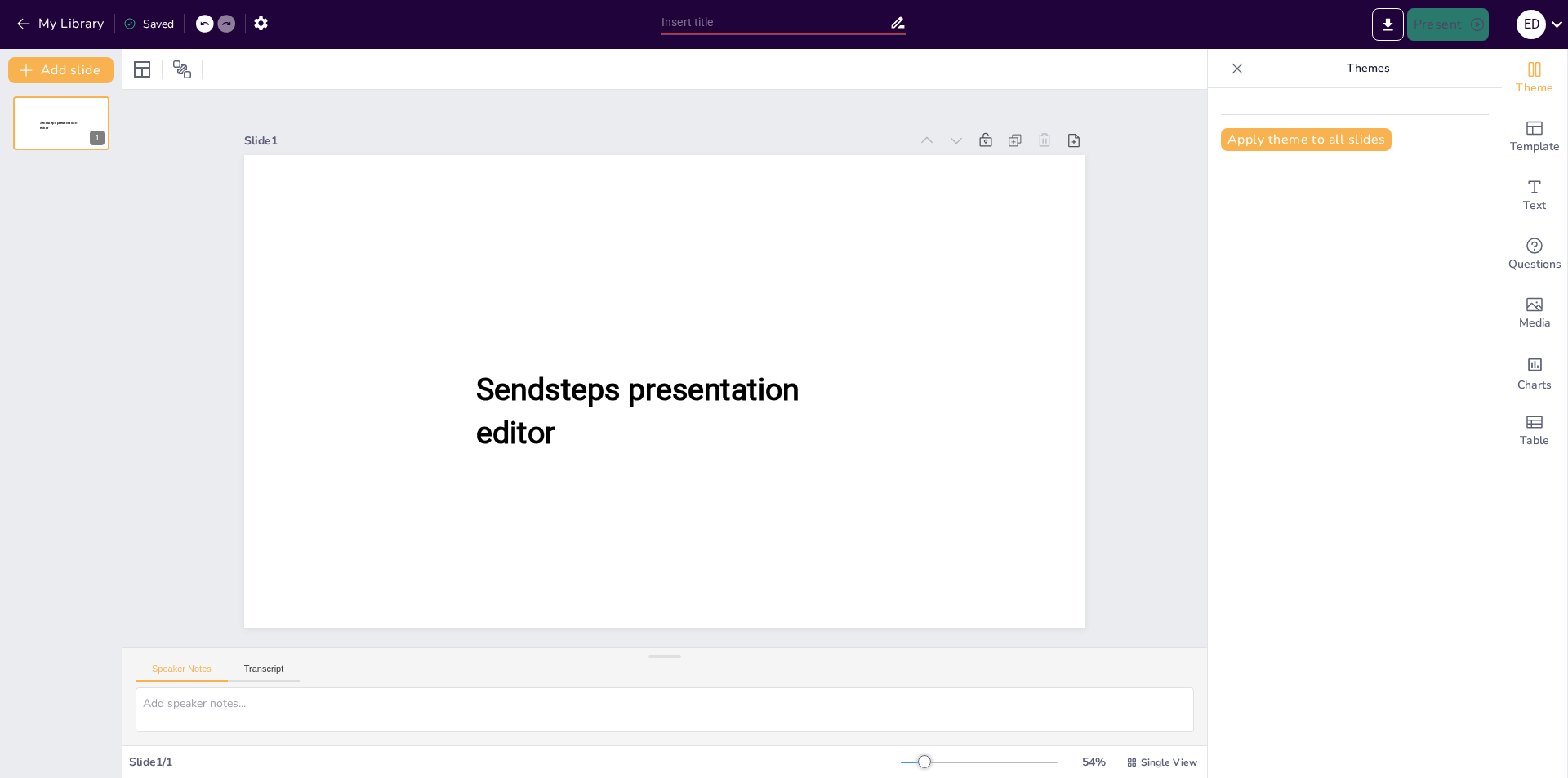
type input "Dental dentures in [GEOGRAPHIC_DATA], [GEOGRAPHIC_DATA] 52655 | Emergency Denta…"
